Goal: Transaction & Acquisition: Purchase product/service

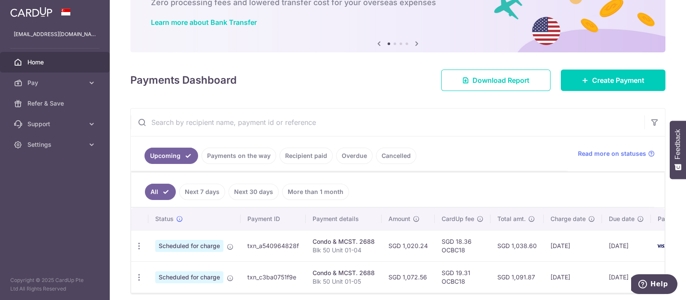
scroll to position [96, 0]
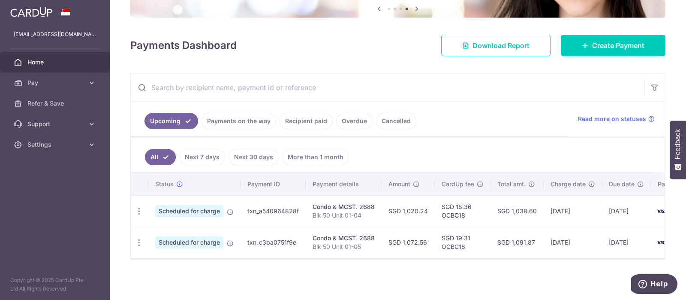
click at [306, 116] on link "Recipient paid" at bounding box center [305, 121] width 53 height 16
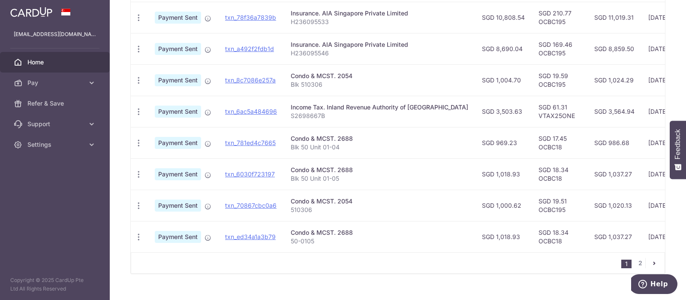
scroll to position [205, 0]
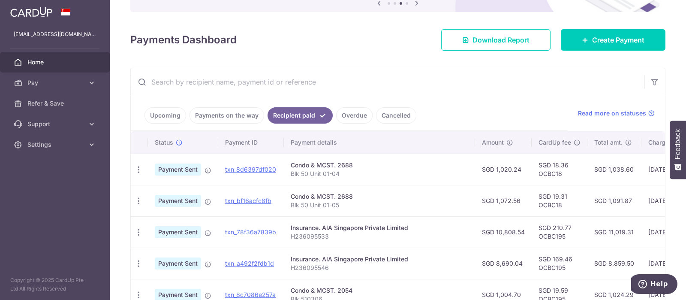
click at [169, 118] on link "Upcoming" at bounding box center [165, 115] width 42 height 16
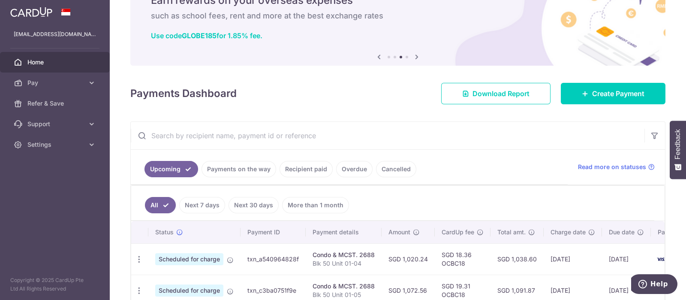
scroll to position [96, 0]
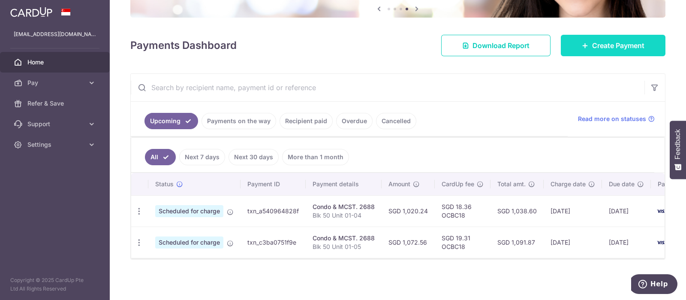
click at [641, 37] on link "Create Payment" at bounding box center [613, 45] width 105 height 21
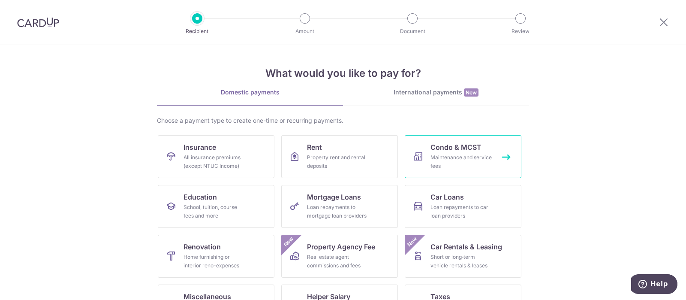
click at [474, 147] on span "Condo & MCST" at bounding box center [455, 147] width 51 height 10
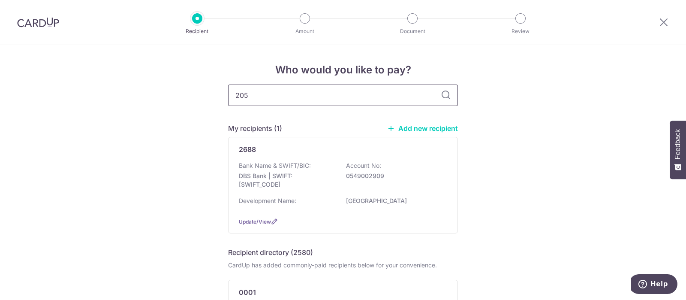
type input "2054"
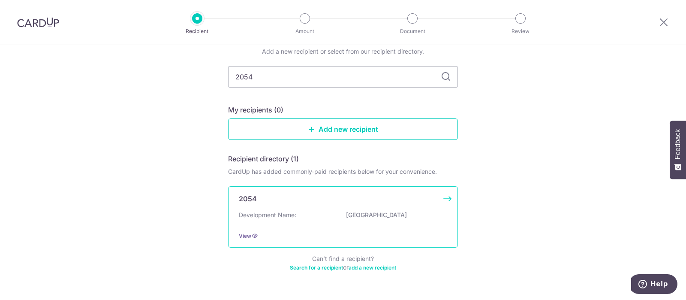
scroll to position [53, 0]
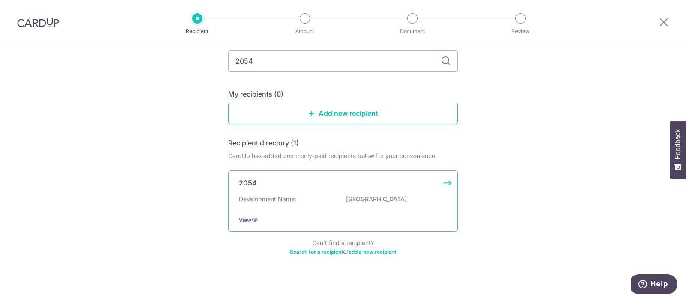
click at [444, 183] on div "2054 Development Name: PARC OASIS View" at bounding box center [343, 200] width 230 height 61
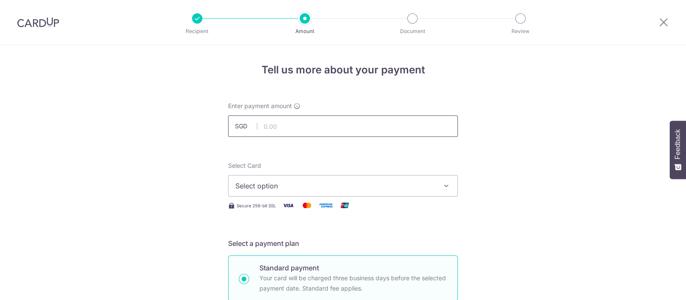
click at [287, 128] on input "text" at bounding box center [343, 125] width 230 height 21
type input "1,000.62"
click at [252, 186] on span "Select option" at bounding box center [335, 185] width 200 height 10
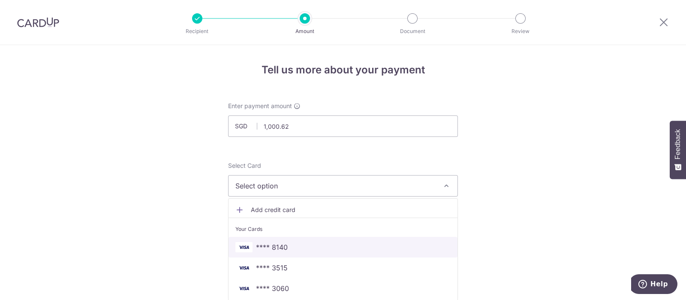
click at [266, 245] on span "**** 8140" at bounding box center [272, 247] width 32 height 10
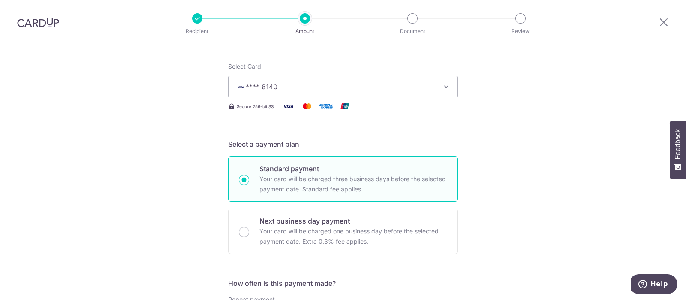
scroll to position [53, 0]
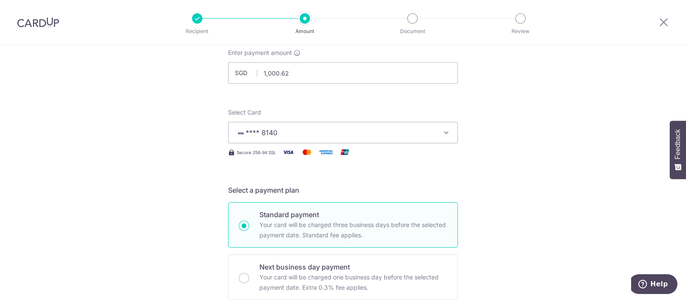
click at [311, 133] on span "**** 8140" at bounding box center [335, 132] width 200 height 10
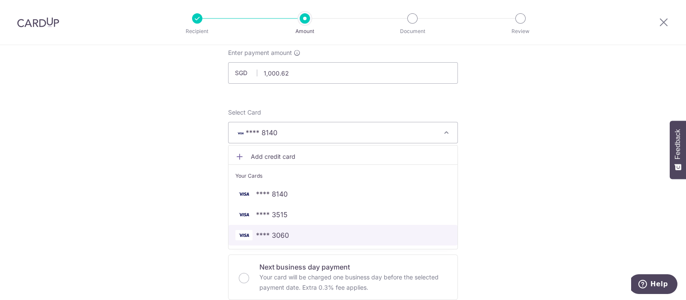
click at [278, 232] on span "**** 3060" at bounding box center [272, 235] width 33 height 10
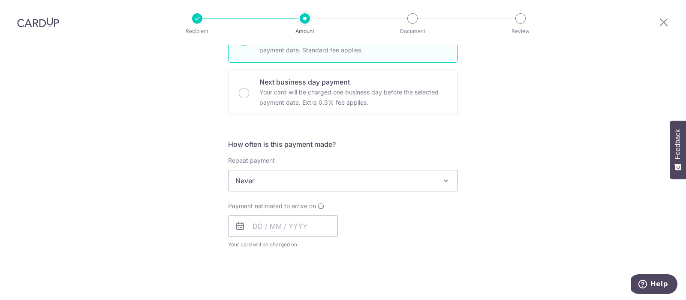
scroll to position [214, 0]
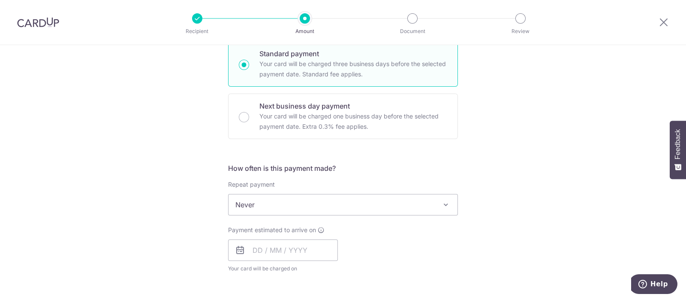
drag, startPoint x: 245, startPoint y: 157, endPoint x: 242, endPoint y: 161, distance: 5.0
click at [246, 158] on form "Enter payment amount SGD 1,000.62 1000.62 Select Card **** 3060 Add credit card…" at bounding box center [343, 227] width 230 height 678
click at [247, 208] on span "Never" at bounding box center [342, 204] width 229 height 21
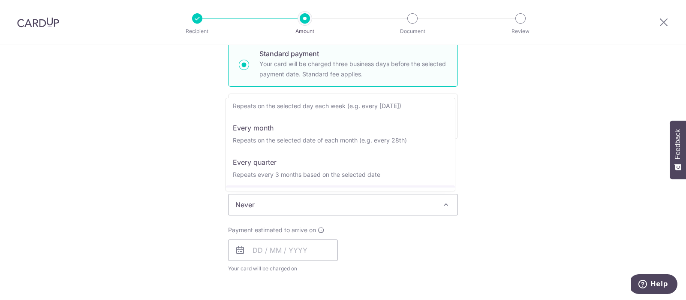
scroll to position [85, 0]
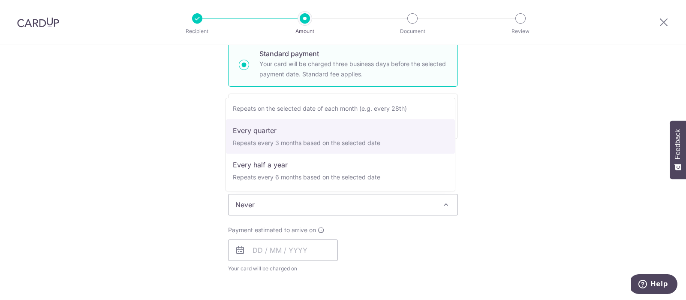
select select "4"
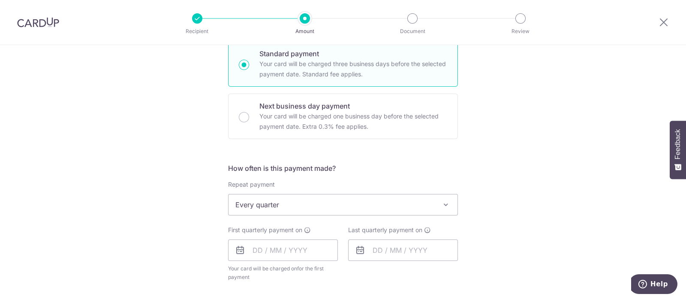
click at [201, 235] on div "Tell us more about your payment Enter payment amount SGD 1,000.62 1000.62 Selec…" at bounding box center [343, 223] width 686 height 784
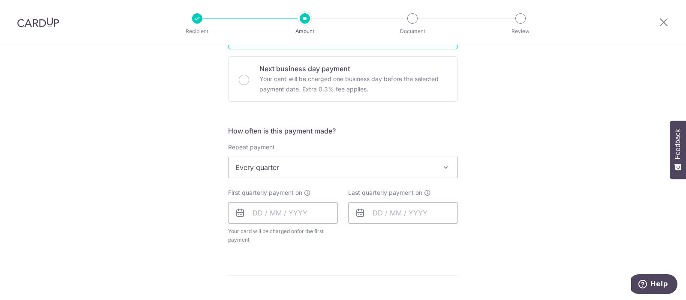
scroll to position [268, 0]
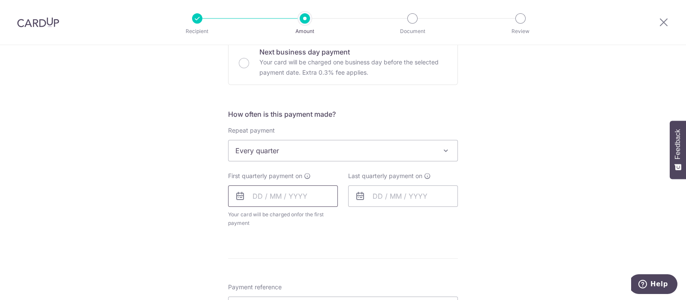
click at [257, 192] on input "text" at bounding box center [283, 195] width 110 height 21
click at [295, 274] on link "8" at bounding box center [297, 274] width 14 height 14
type input "[DATE]"
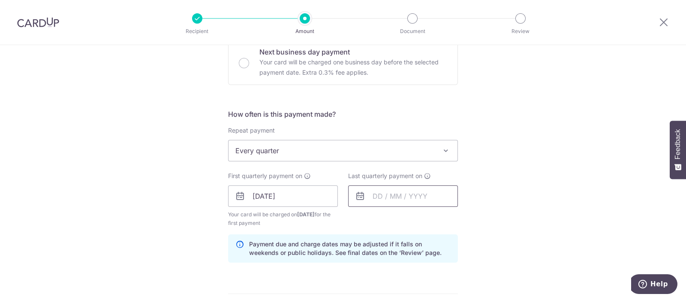
click at [381, 196] on input "text" at bounding box center [403, 195] width 110 height 21
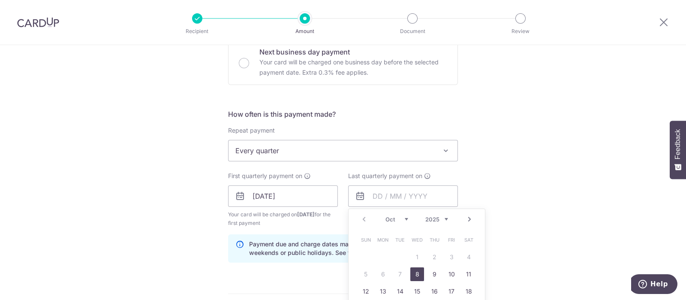
click at [444, 217] on select "2025 2026 2027 2028 2029 2030 2031 2032 2033 2034 2035" at bounding box center [436, 219] width 23 height 7
click at [387, 212] on div "Prev Next Jan Feb Mar Apr May Jun Jul Aug Sep Oct Nov Dec 2025 2026 2027 2028 2…" at bounding box center [416, 219] width 136 height 21
click at [389, 217] on select "Jan Feb Mar Apr May Jun Jul Aug Sep Oct Nov Dec" at bounding box center [396, 219] width 23 height 7
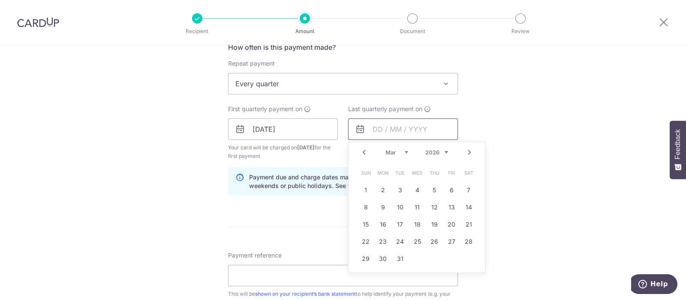
scroll to position [428, 0]
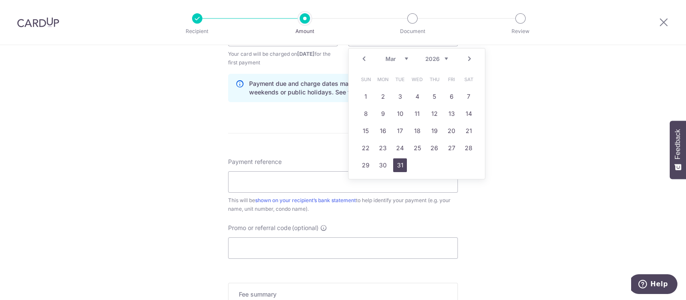
click at [396, 163] on link "31" at bounding box center [400, 165] width 14 height 14
type input "31/03/2026"
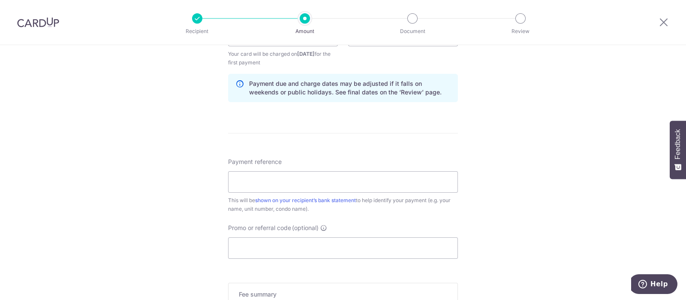
click at [147, 138] on div "Tell us more about your payment Enter payment amount SGD 1,000.62 1000.62 Selec…" at bounding box center [343, 26] width 686 height 819
click at [287, 175] on input "Payment reference" at bounding box center [343, 181] width 230 height 21
type input "51#03-06"
click at [174, 199] on div "Tell us more about your payment Enter payment amount SGD 1,000.62 1000.62 Selec…" at bounding box center [343, 26] width 686 height 819
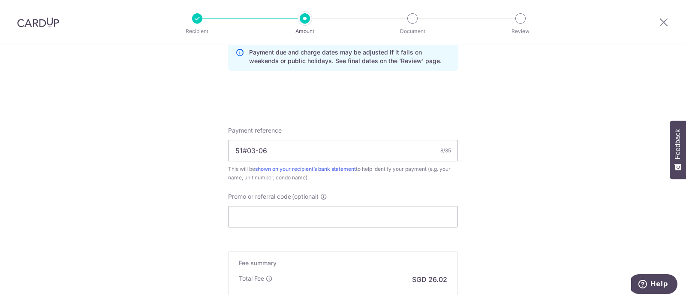
scroll to position [482, 0]
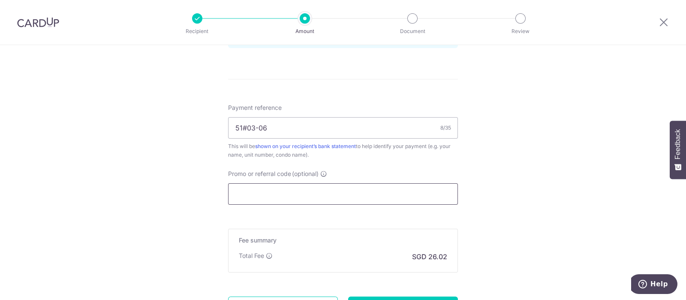
click at [288, 197] on input "Promo or referral code (optional)" at bounding box center [343, 193] width 230 height 21
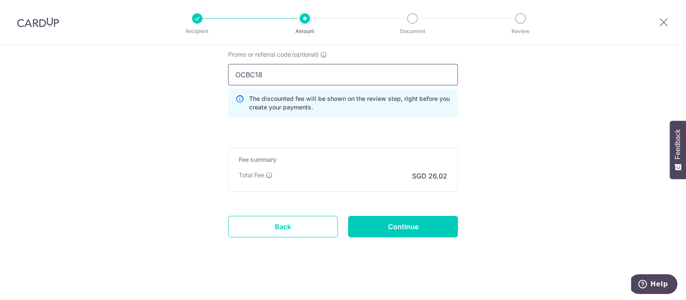
scroll to position [602, 0]
type input "OCBC18"
click at [399, 233] on input "Continue" at bounding box center [403, 225] width 110 height 21
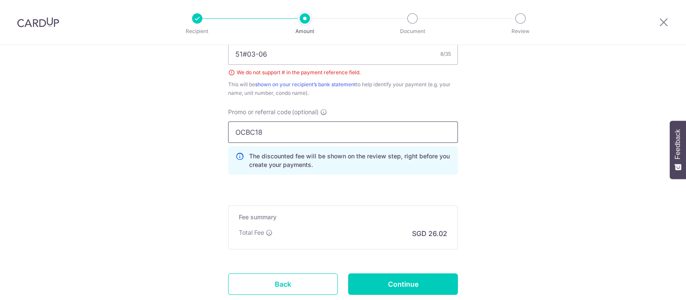
scroll to position [481, 0]
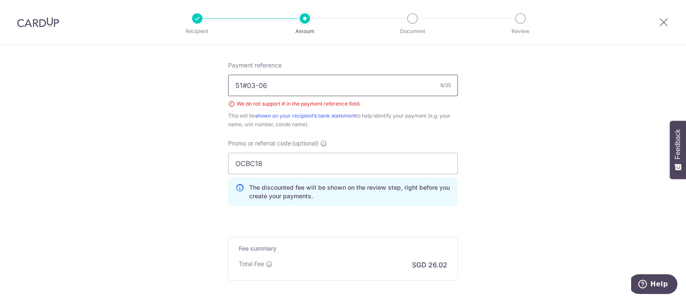
click at [247, 84] on input "51#03-06" at bounding box center [343, 85] width 230 height 21
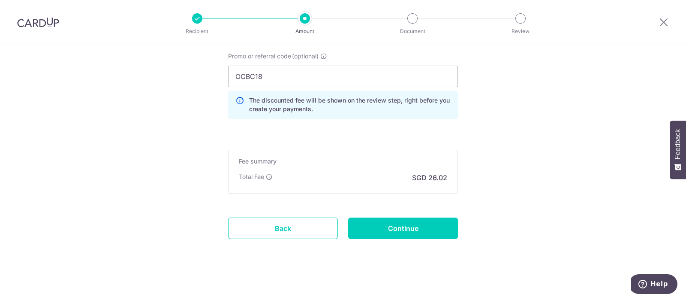
scroll to position [570, 0]
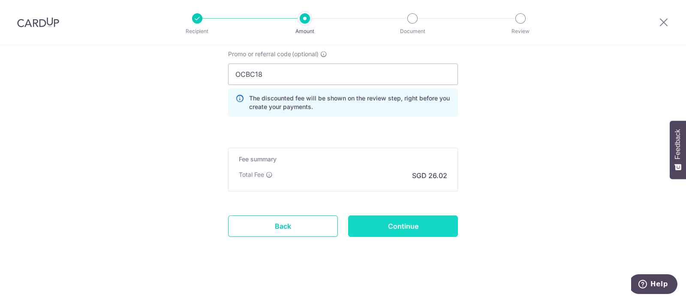
type input "51 Unit03-06"
click at [407, 229] on input "Continue" at bounding box center [403, 225] width 110 height 21
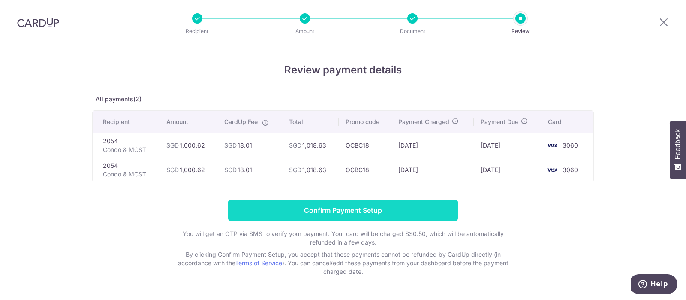
click at [379, 209] on input "Confirm Payment Setup" at bounding box center [343, 209] width 230 height 21
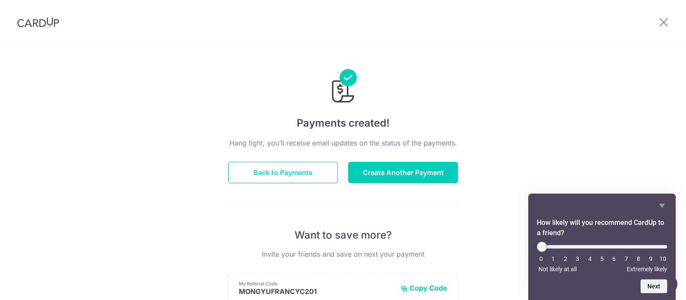
click at [278, 180] on button "Back to Payments" at bounding box center [283, 172] width 110 height 21
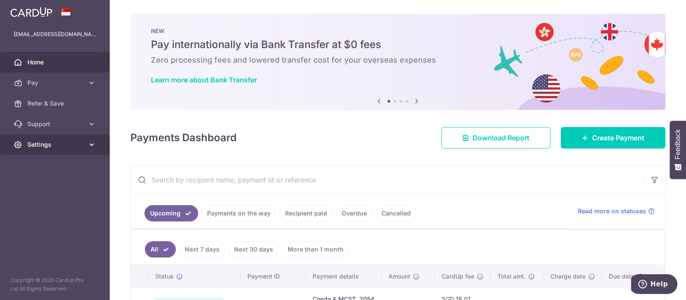
click at [52, 145] on span "Settings" at bounding box center [55, 144] width 57 height 9
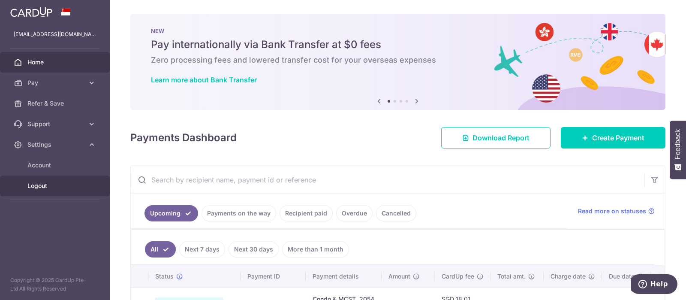
click at [40, 186] on span "Logout" at bounding box center [55, 185] width 57 height 9
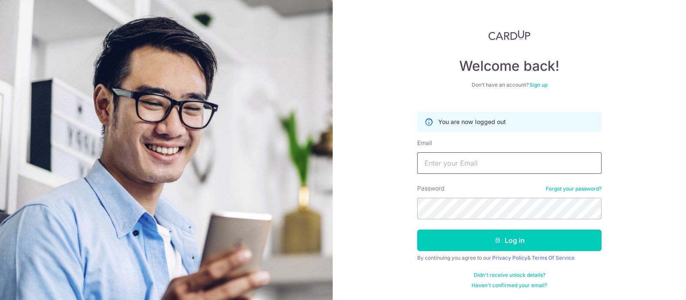
click at [478, 162] on input "Email" at bounding box center [509, 162] width 184 height 21
type input "[PERSON_NAME][EMAIL_ADDRESS][DOMAIN_NAME]"
click at [417, 229] on button "Log in" at bounding box center [509, 239] width 184 height 21
